Goal: Task Accomplishment & Management: Manage account settings

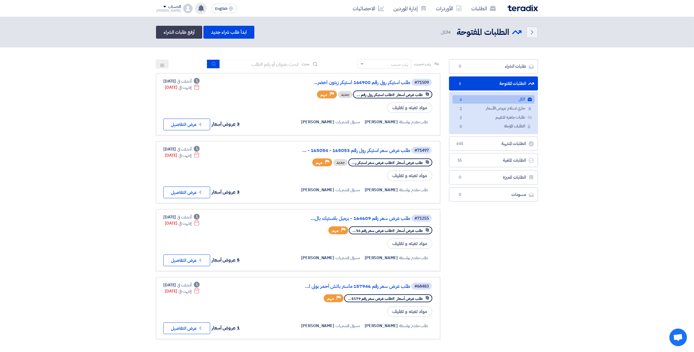
click at [197, 10] on div "لقد استلمت عرض سعر بقيمه "81852" لطلبك الخاص بشراء."طلب عرض سعر استيكر رول رقم …" at bounding box center [201, 9] width 12 height 12
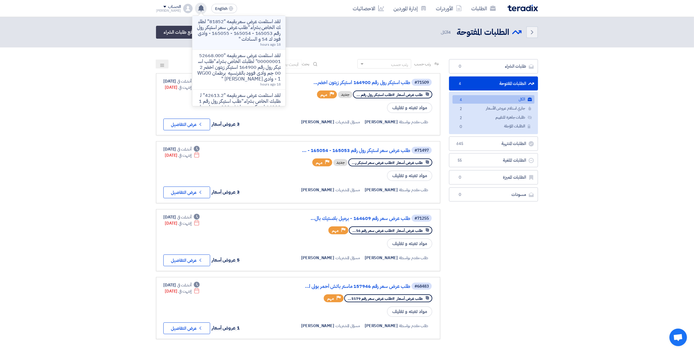
click at [231, 27] on p "لقد استلمت عرض سعر بقيمه "81852" لطلبك الخاص بشراء."طلب عرض سعر استيكر رول رقم …" at bounding box center [239, 30] width 84 height 23
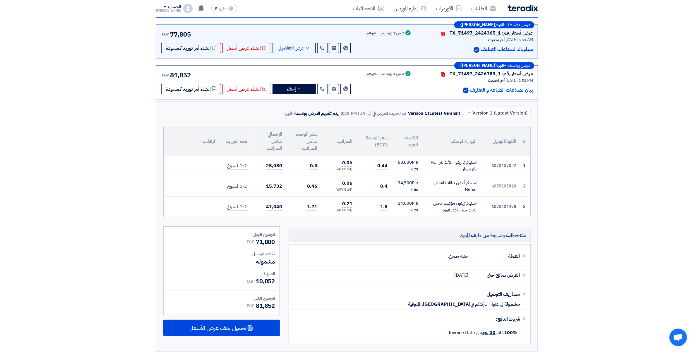
scroll to position [124, 0]
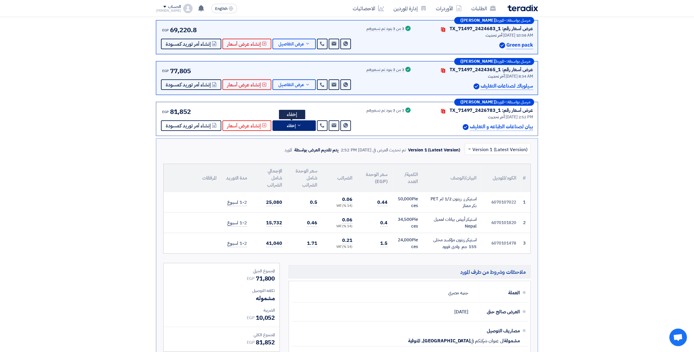
click at [306, 123] on button "إخفاء" at bounding box center [293, 125] width 43 height 11
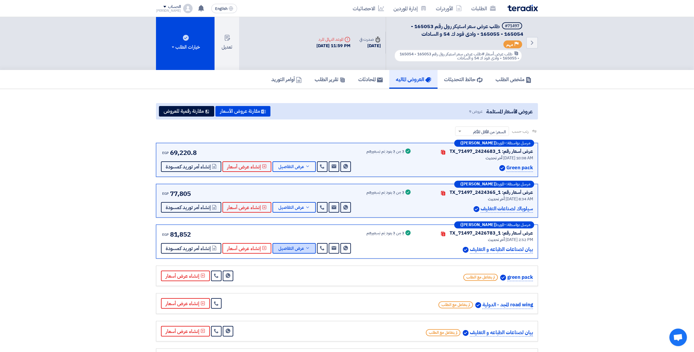
scroll to position [0, 0]
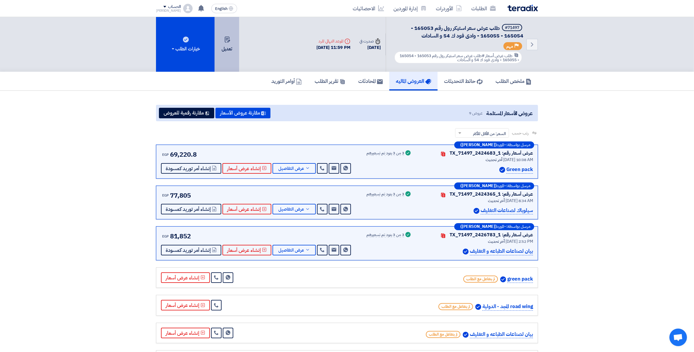
click at [227, 46] on button "تعديل" at bounding box center [226, 44] width 25 height 55
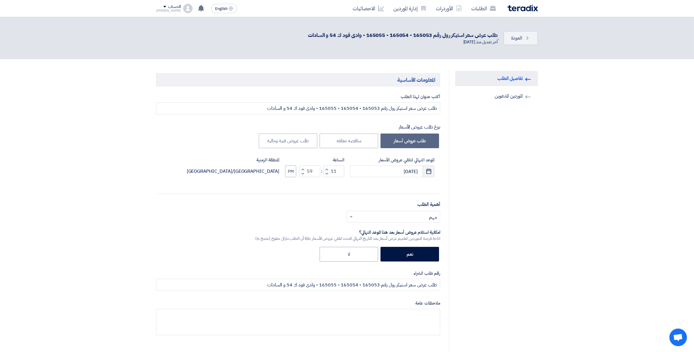
click at [426, 172] on icon "Pick a date" at bounding box center [429, 171] width 6 height 6
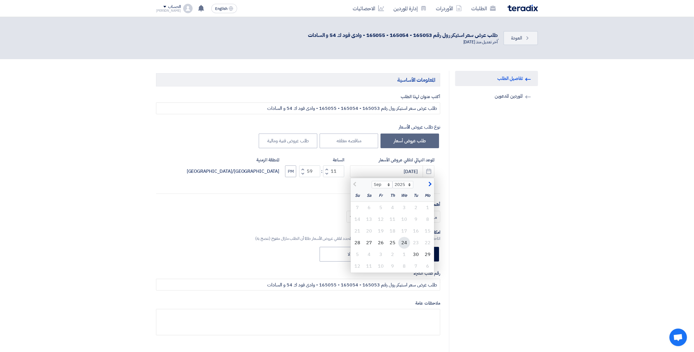
click at [404, 240] on div "24" at bounding box center [404, 243] width 12 height 12
type input "[DATE]"
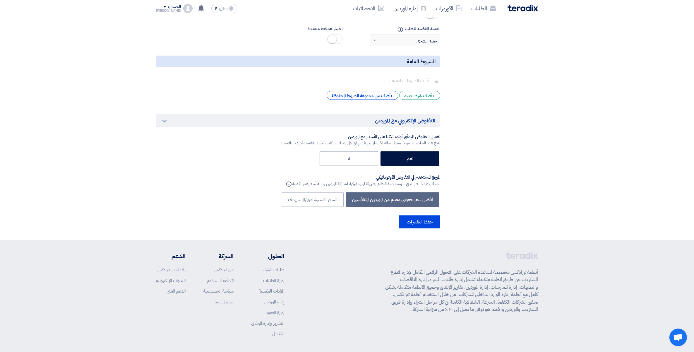
scroll to position [945, 0]
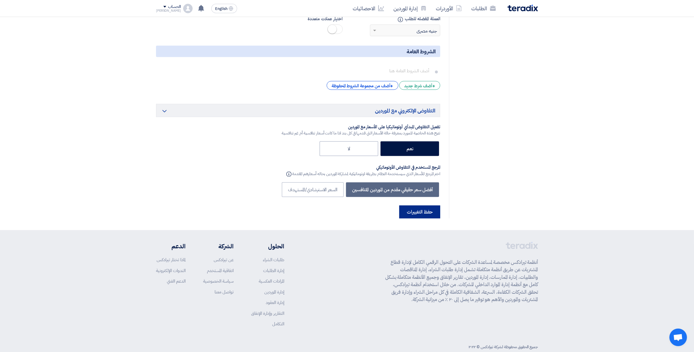
click at [421, 205] on button "حفظ التغييرات" at bounding box center [419, 211] width 41 height 13
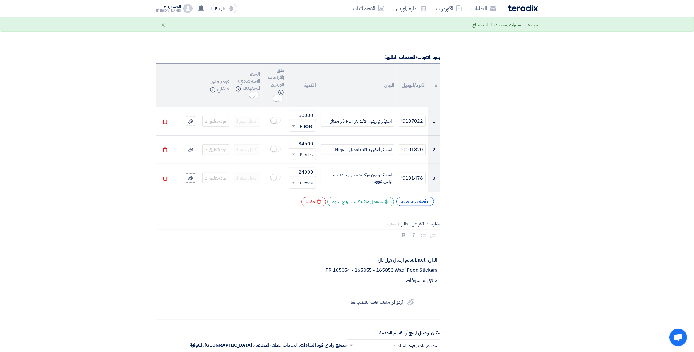
scroll to position [402, 0]
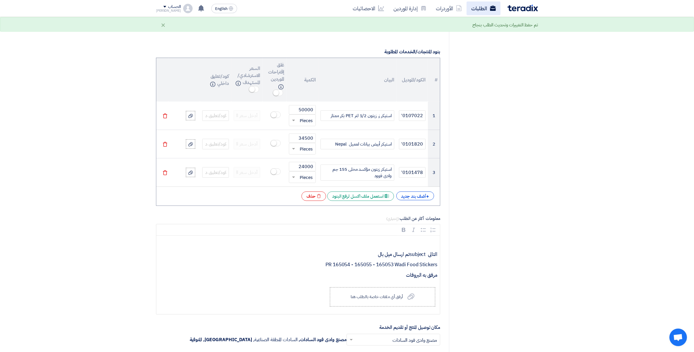
click at [476, 10] on link "الطلبات" at bounding box center [483, 8] width 34 height 14
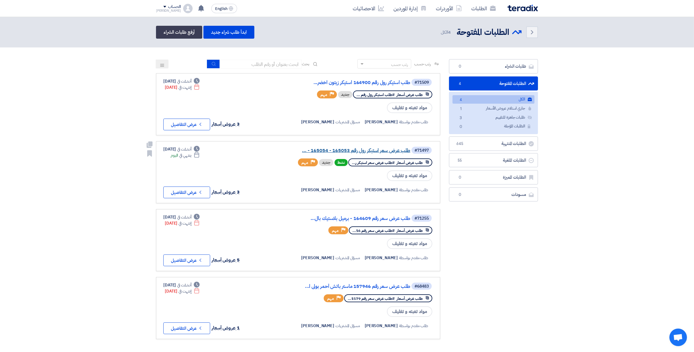
click at [380, 151] on link "طلب عرض سعر استيكر رول رقم 165053 - 165054 - ..." at bounding box center [351, 150] width 117 height 5
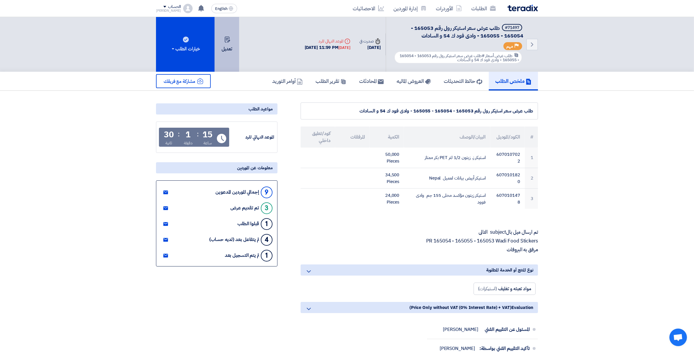
click at [227, 51] on button "تعديل" at bounding box center [226, 44] width 25 height 55
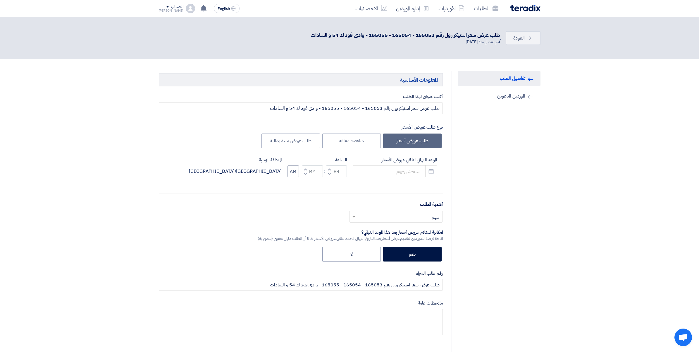
type input "[DATE]"
type input "11"
type input "59"
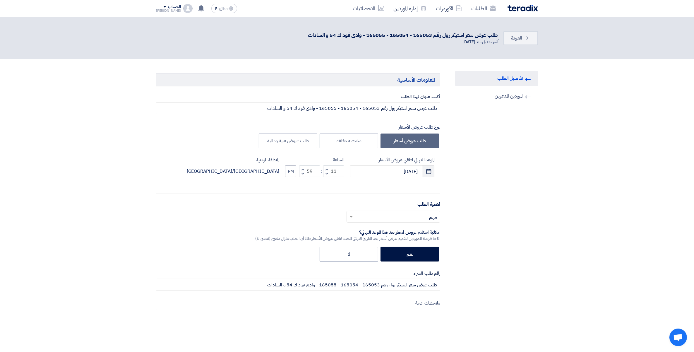
click at [430, 171] on icon "Pick a date" at bounding box center [429, 171] width 6 height 6
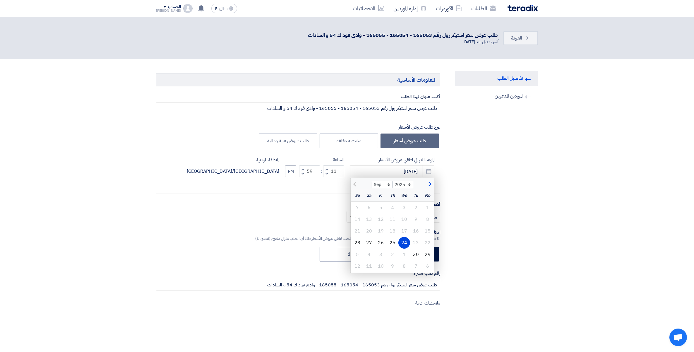
click at [405, 241] on div "24" at bounding box center [404, 243] width 12 height 12
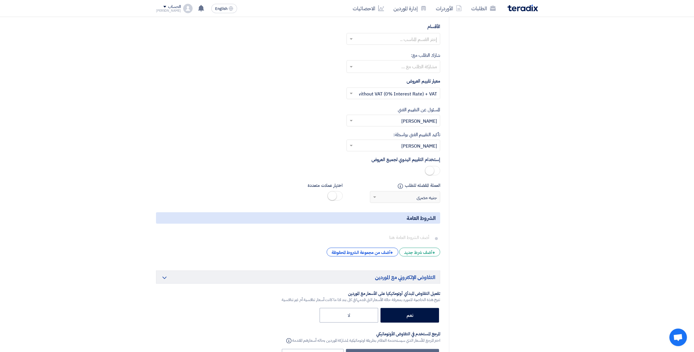
scroll to position [841, 0]
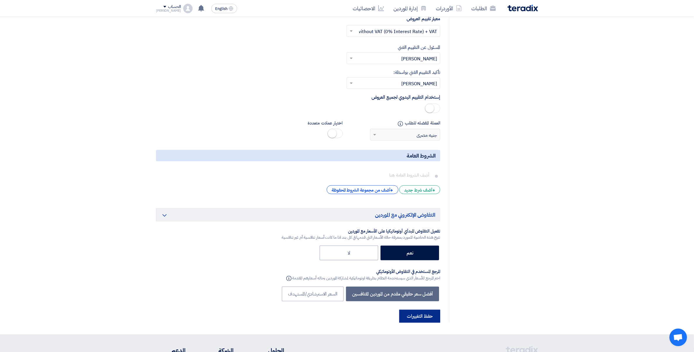
click at [429, 310] on button "حفظ التغييرات" at bounding box center [419, 316] width 41 height 13
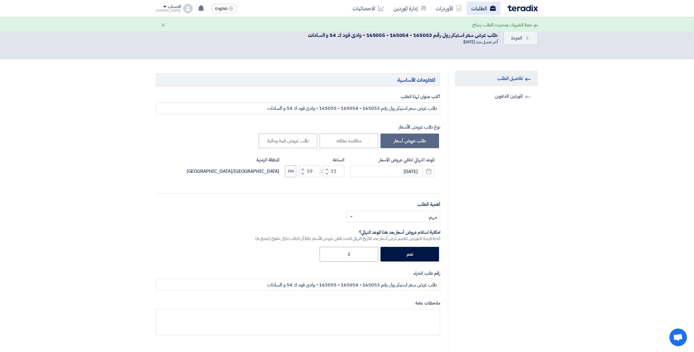
click at [473, 14] on link "الطلبات" at bounding box center [483, 8] width 34 height 14
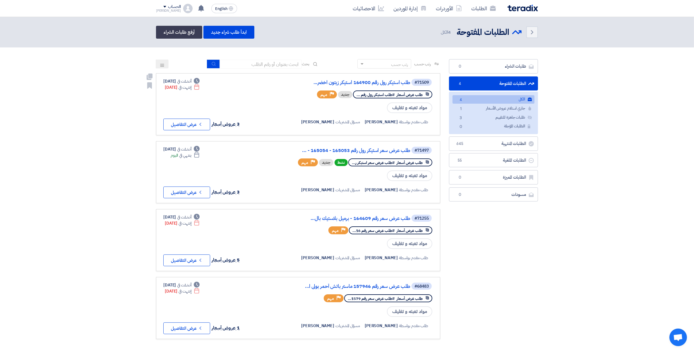
click at [370, 78] on div "#71509 طلب استيكر رول رقم 164900 استيكر زيتون اخضر..." at bounding box center [362, 82] width 141 height 8
click at [370, 80] on link "طلب استيكر رول رقم 164900 استيكر زيتون اخضر..." at bounding box center [351, 82] width 117 height 5
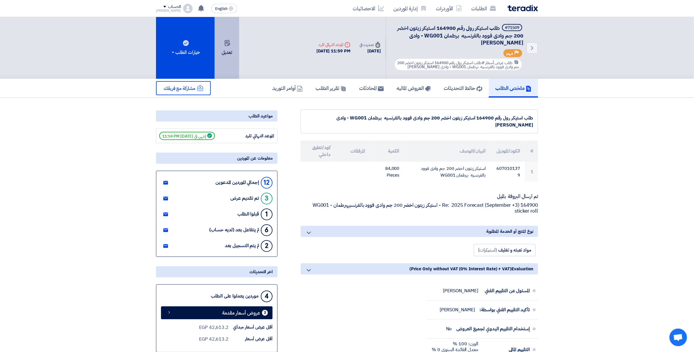
click at [236, 56] on button "تعديل" at bounding box center [226, 48] width 25 height 62
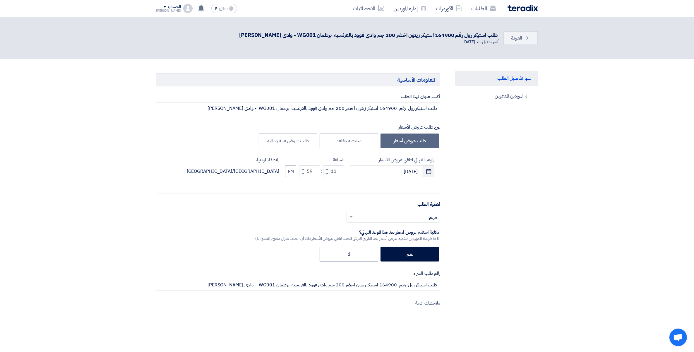
click at [427, 173] on icon "Pick a date" at bounding box center [429, 171] width 6 height 6
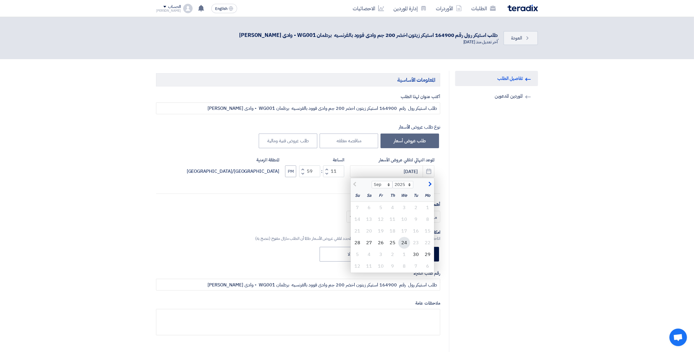
click at [401, 242] on div "24" at bounding box center [404, 243] width 12 height 12
type input "[DATE]"
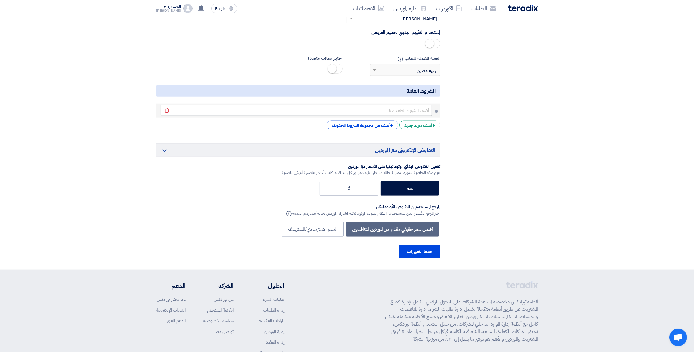
scroll to position [889, 0]
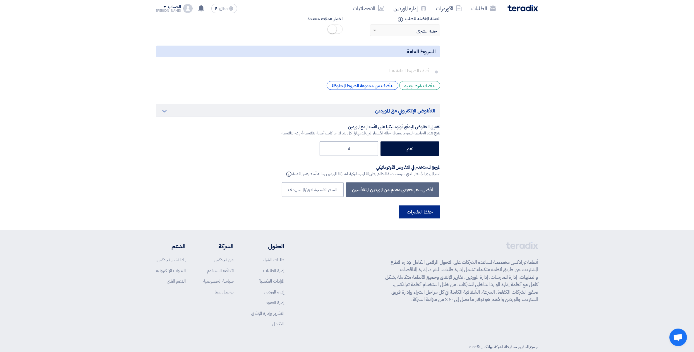
click at [420, 205] on button "حفظ التغييرات" at bounding box center [419, 211] width 41 height 13
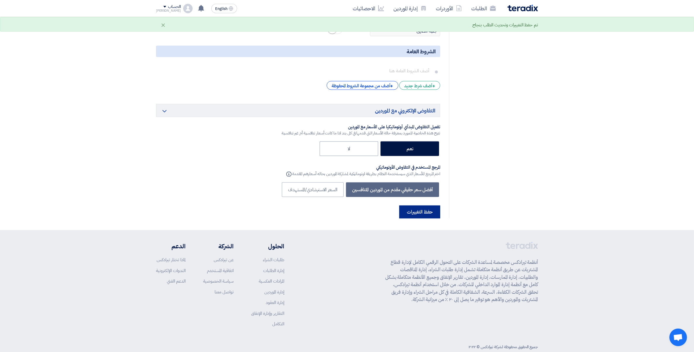
scroll to position [0, 0]
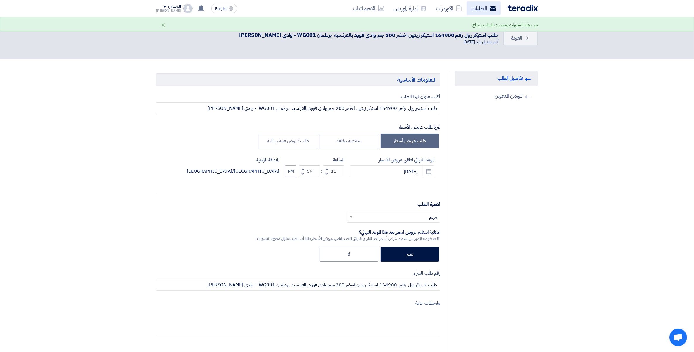
click at [478, 7] on link "الطلبات" at bounding box center [483, 8] width 34 height 14
